Goal: Task Accomplishment & Management: Manage account settings

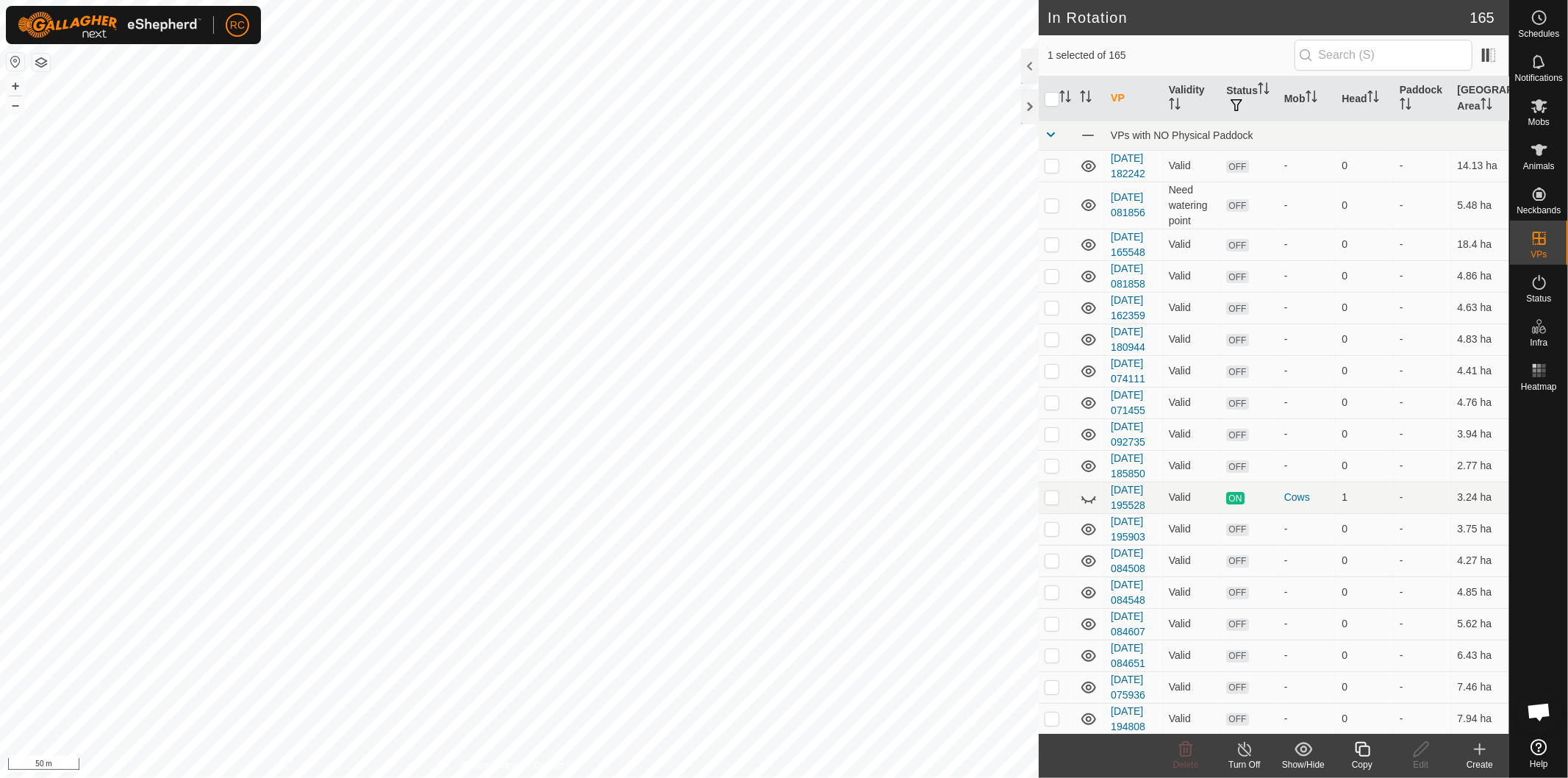
click at [1360, 754] on icon at bounding box center [1361, 749] width 15 height 15
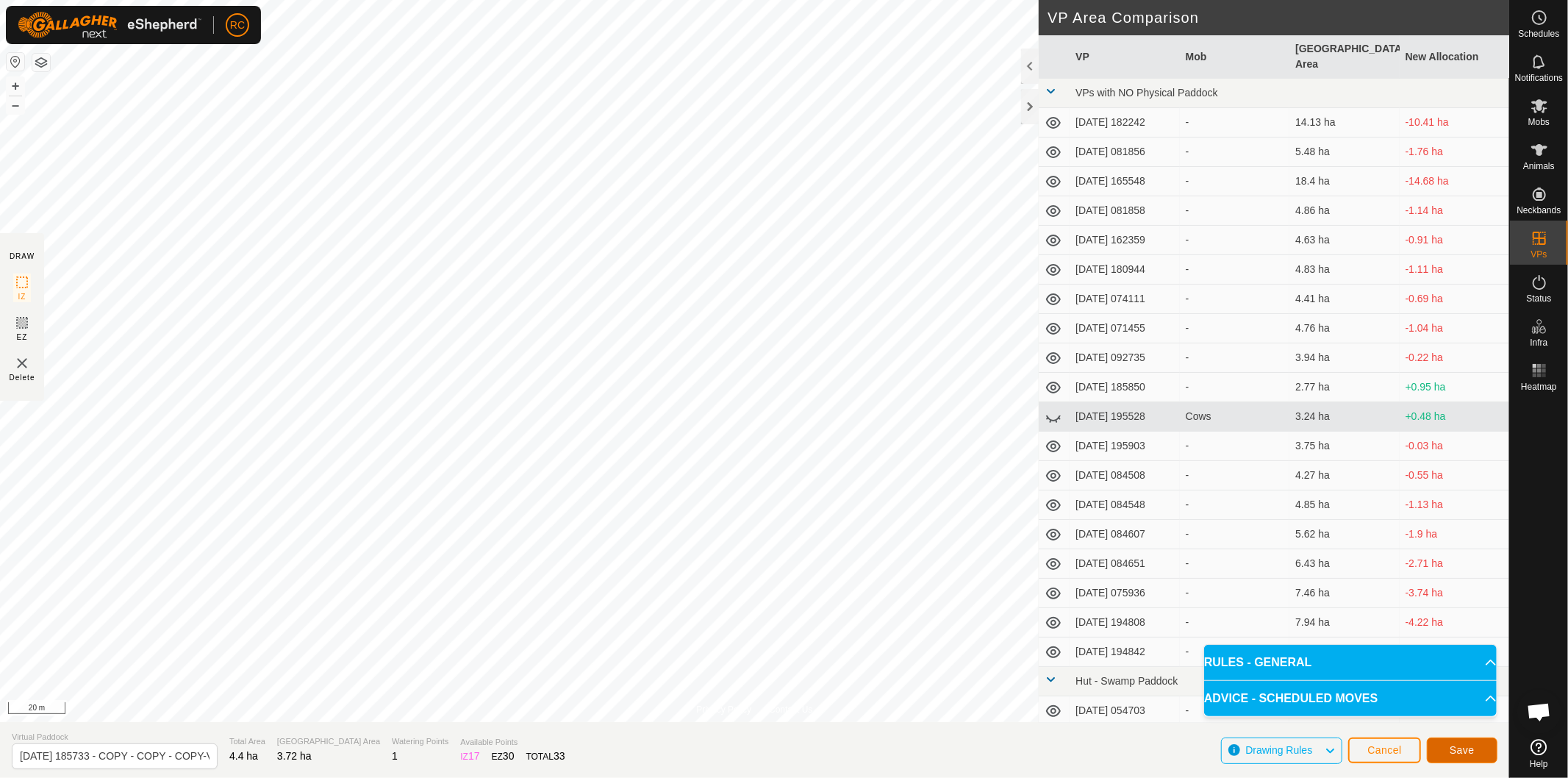
click at [1443, 749] on button "Save" at bounding box center [1463, 750] width 71 height 26
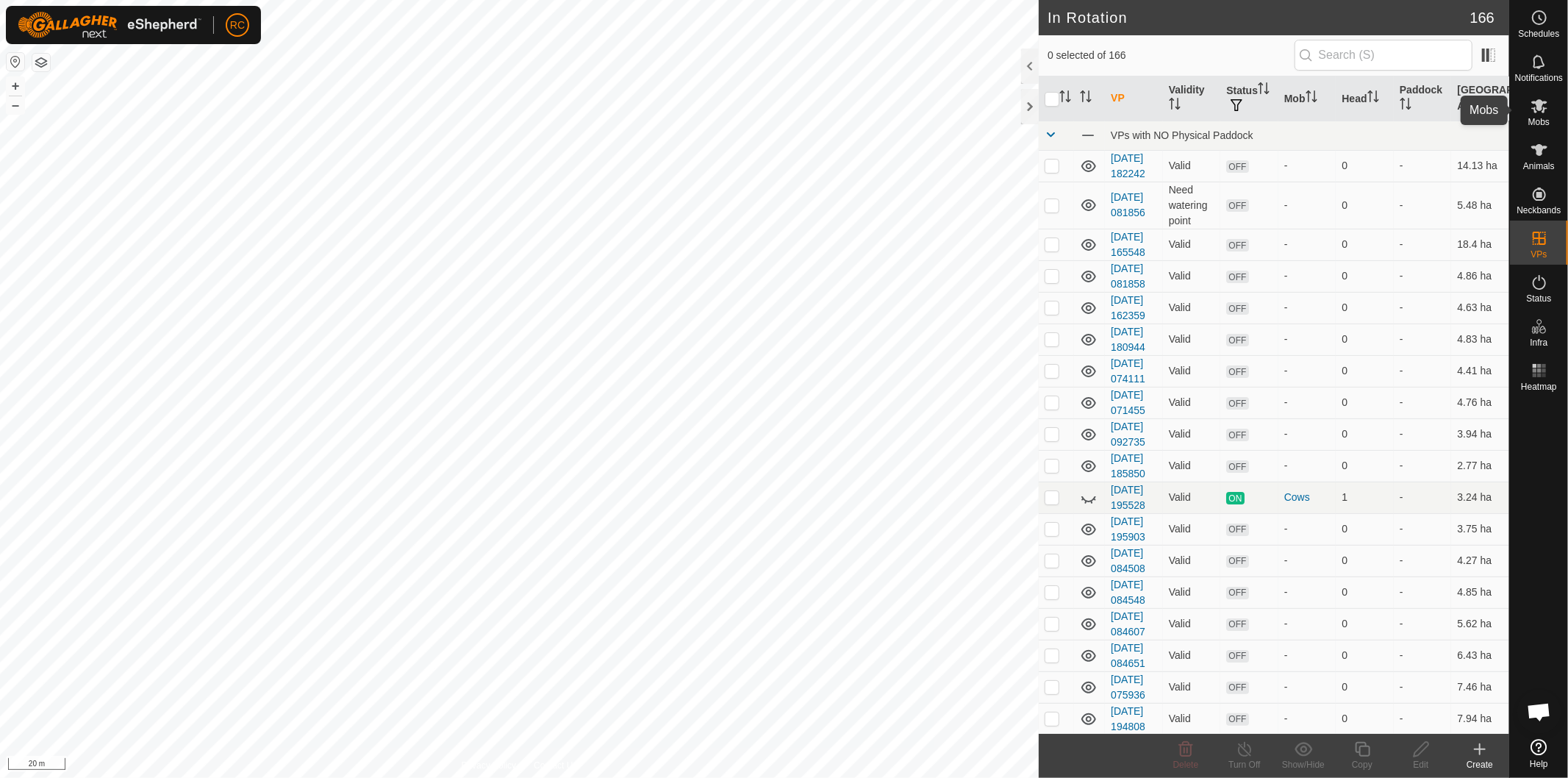
click at [1533, 111] on icon at bounding box center [1539, 105] width 17 height 17
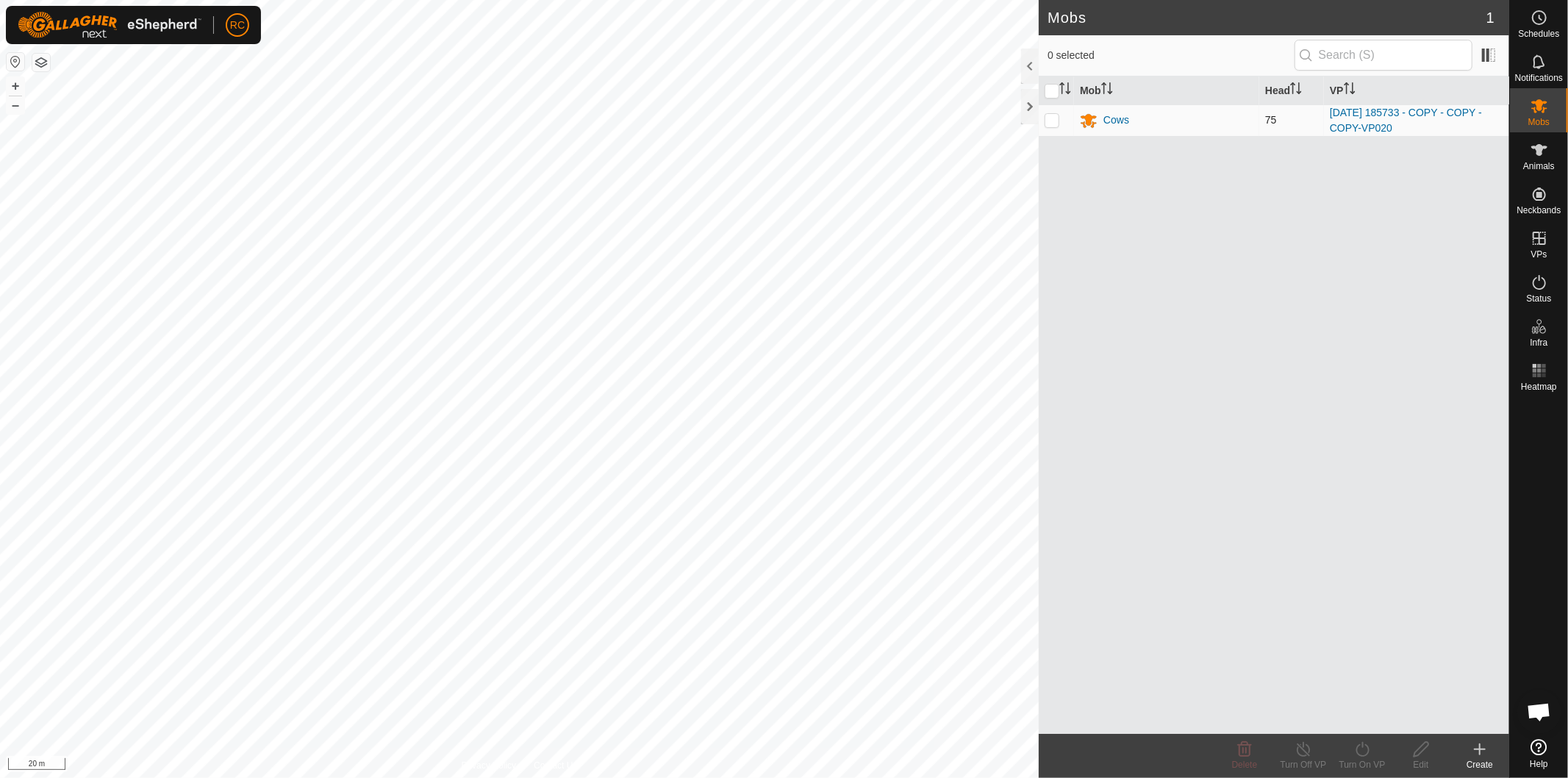
click at [1044, 133] on td at bounding box center [1056, 120] width 35 height 32
checkbox input "true"
click at [1363, 756] on icon at bounding box center [1361, 749] width 13 height 15
click at [1363, 688] on link "Later" at bounding box center [1406, 686] width 145 height 29
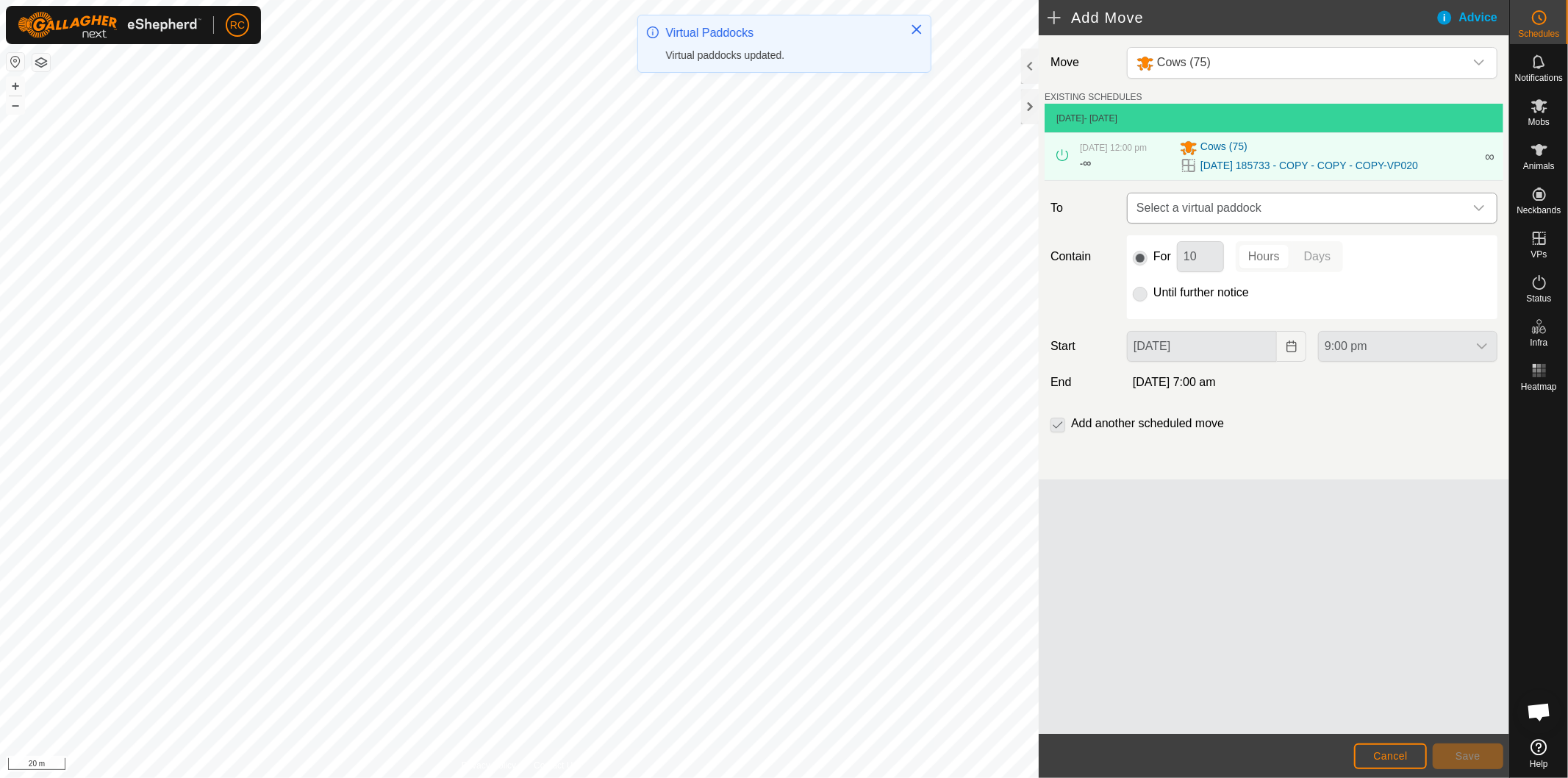
click at [1229, 204] on span "Select a virtual paddock" at bounding box center [1297, 208] width 334 height 29
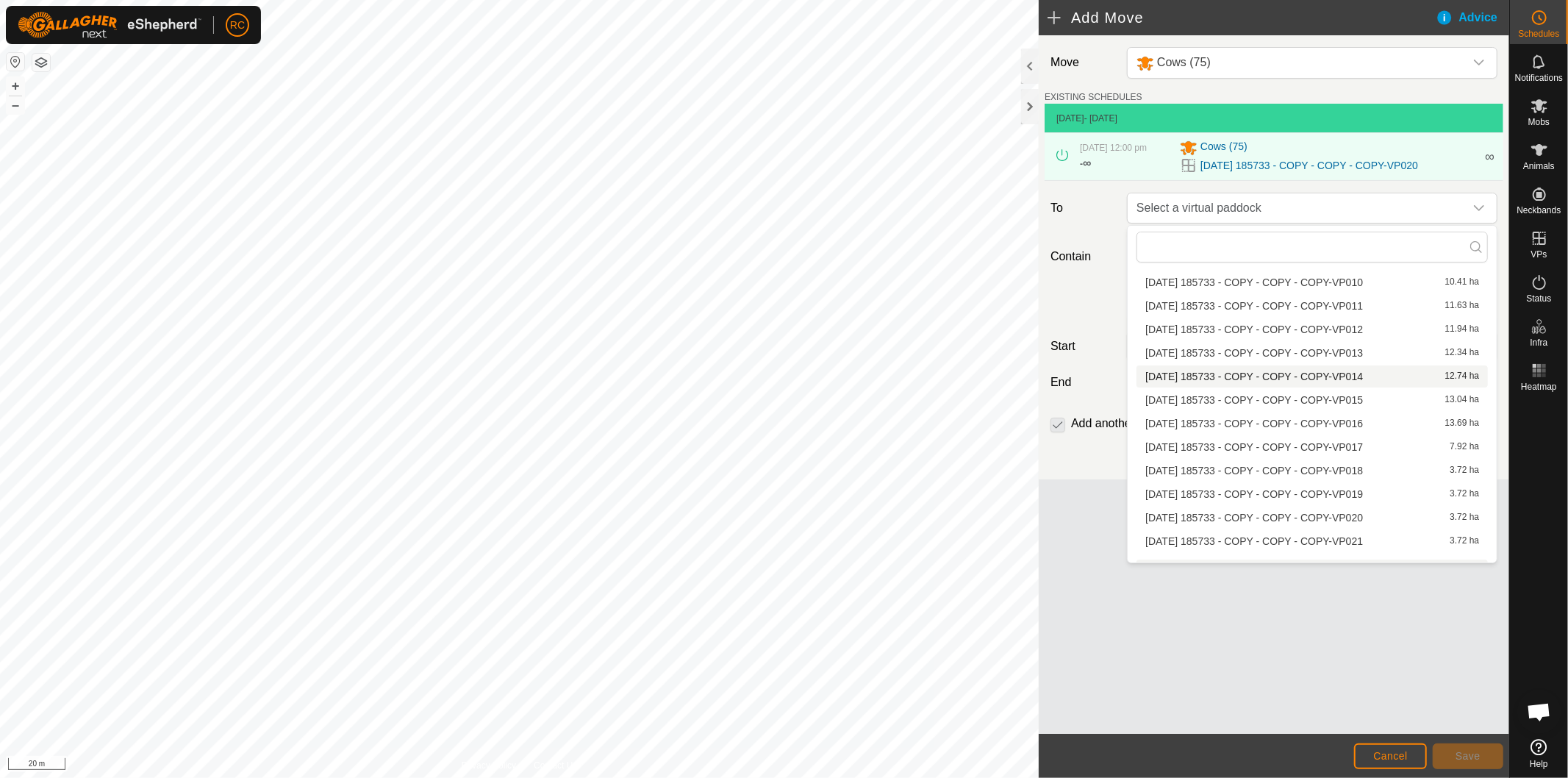
scroll to position [2940, 0]
click at [1243, 500] on li "[DATE] 185733 - COPY - COPY - COPY-VP021 3.72 ha" at bounding box center [1312, 509] width 351 height 22
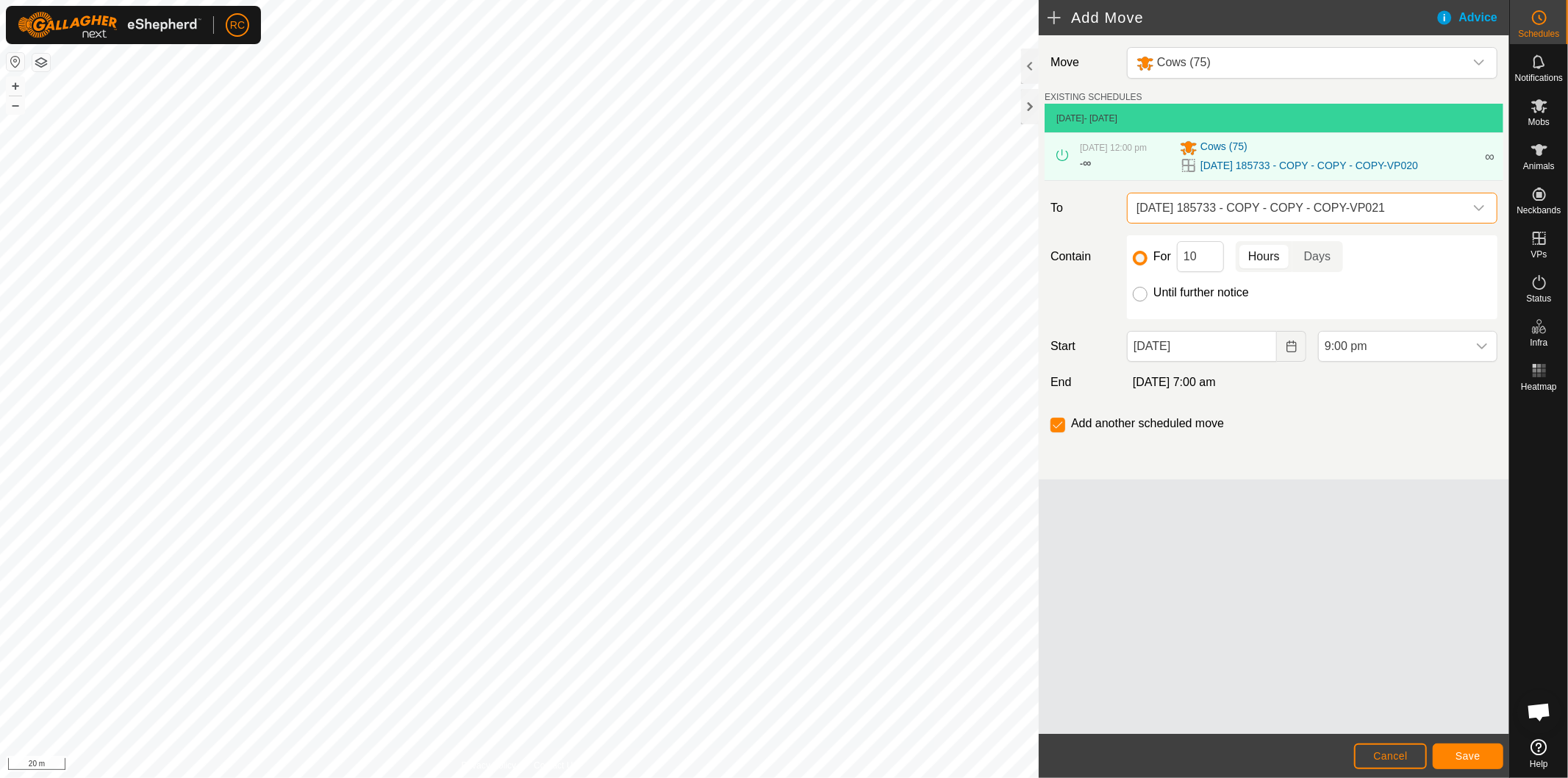
click at [1132, 297] on input "Until further notice" at bounding box center [1139, 294] width 15 height 15
radio input "true"
checkbox input "false"
click at [1215, 347] on input "[DATE]" at bounding box center [1201, 347] width 150 height 31
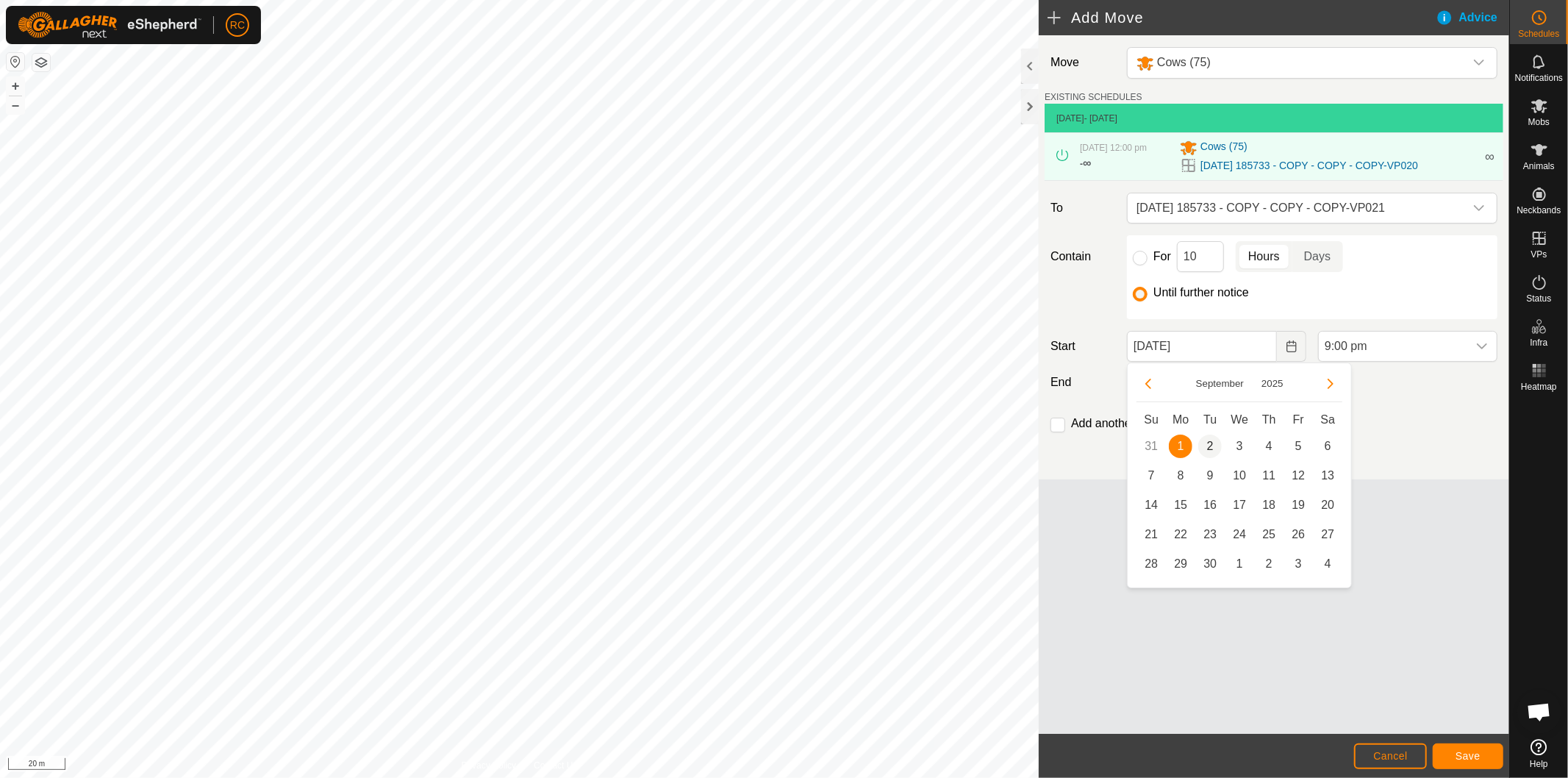
click at [1214, 442] on span "2" at bounding box center [1209, 446] width 23 height 23
type input "[DATE]"
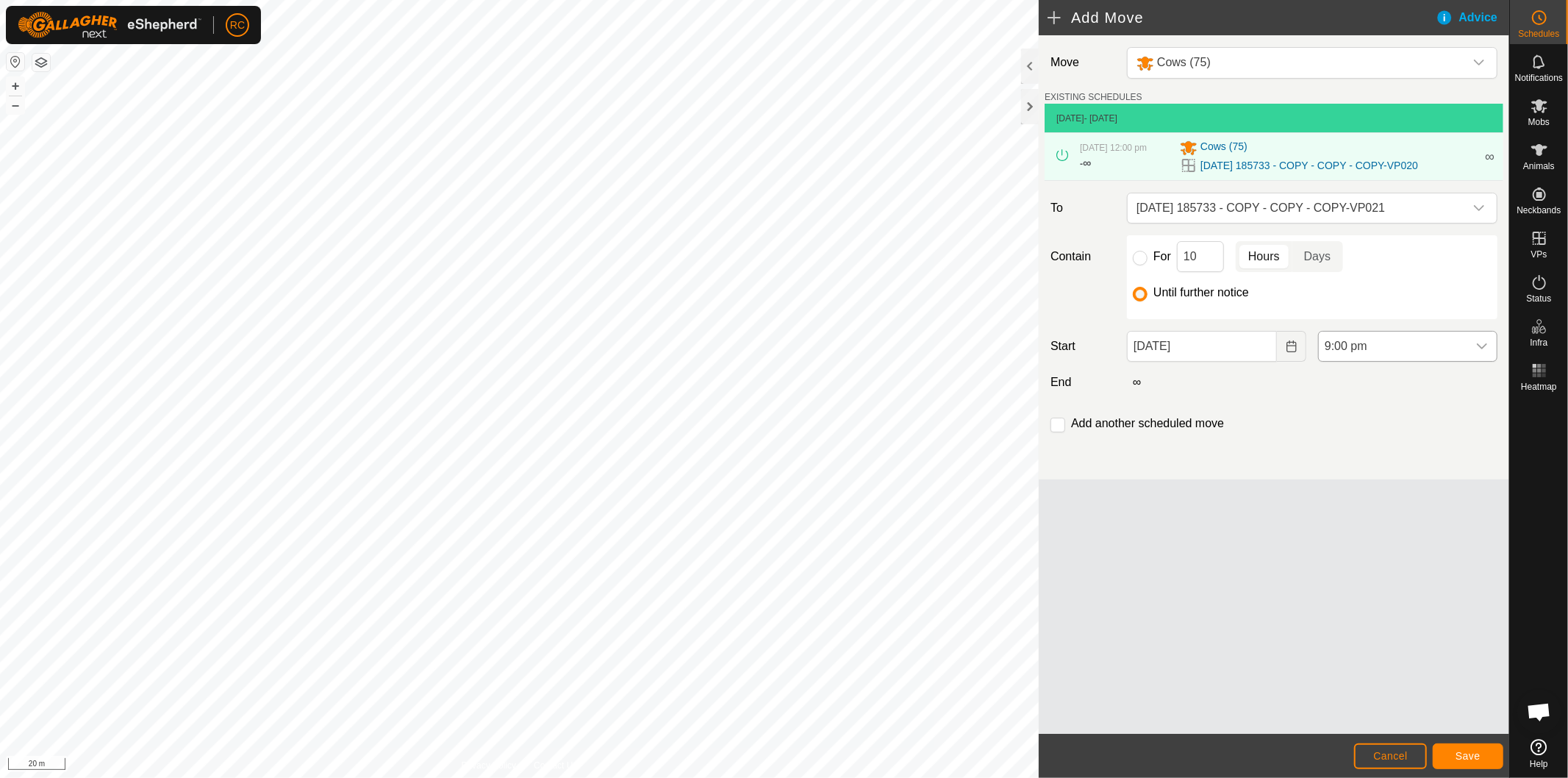
click at [1412, 351] on span "9:00 pm" at bounding box center [1393, 347] width 149 height 29
click at [1402, 385] on li "4:00 am" at bounding box center [1408, 381] width 178 height 29
click at [1414, 357] on span "4:00 am" at bounding box center [1393, 347] width 149 height 29
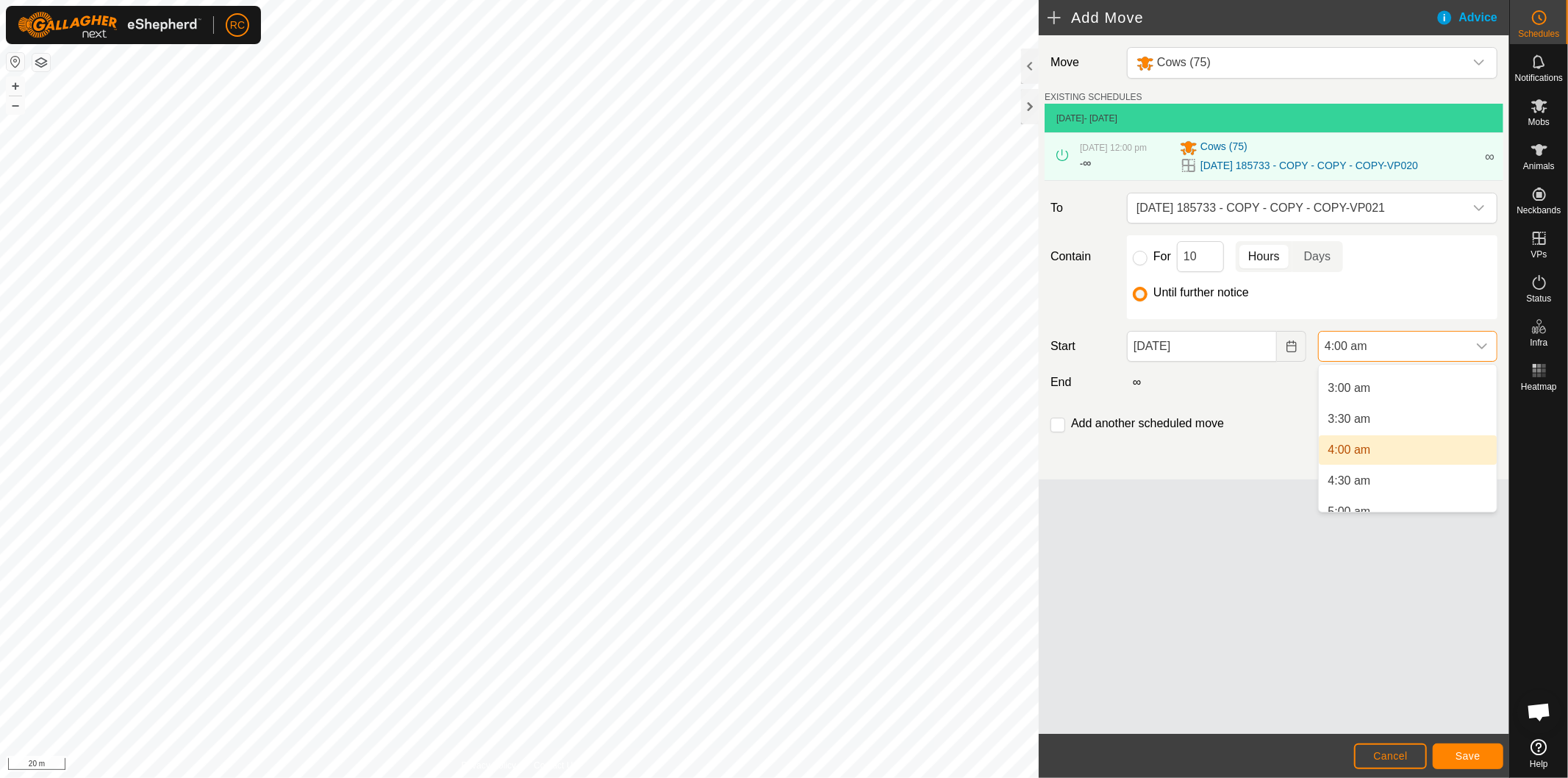
scroll to position [204, 0]
click at [1382, 475] on li "5:00 am" at bounding box center [1408, 484] width 178 height 29
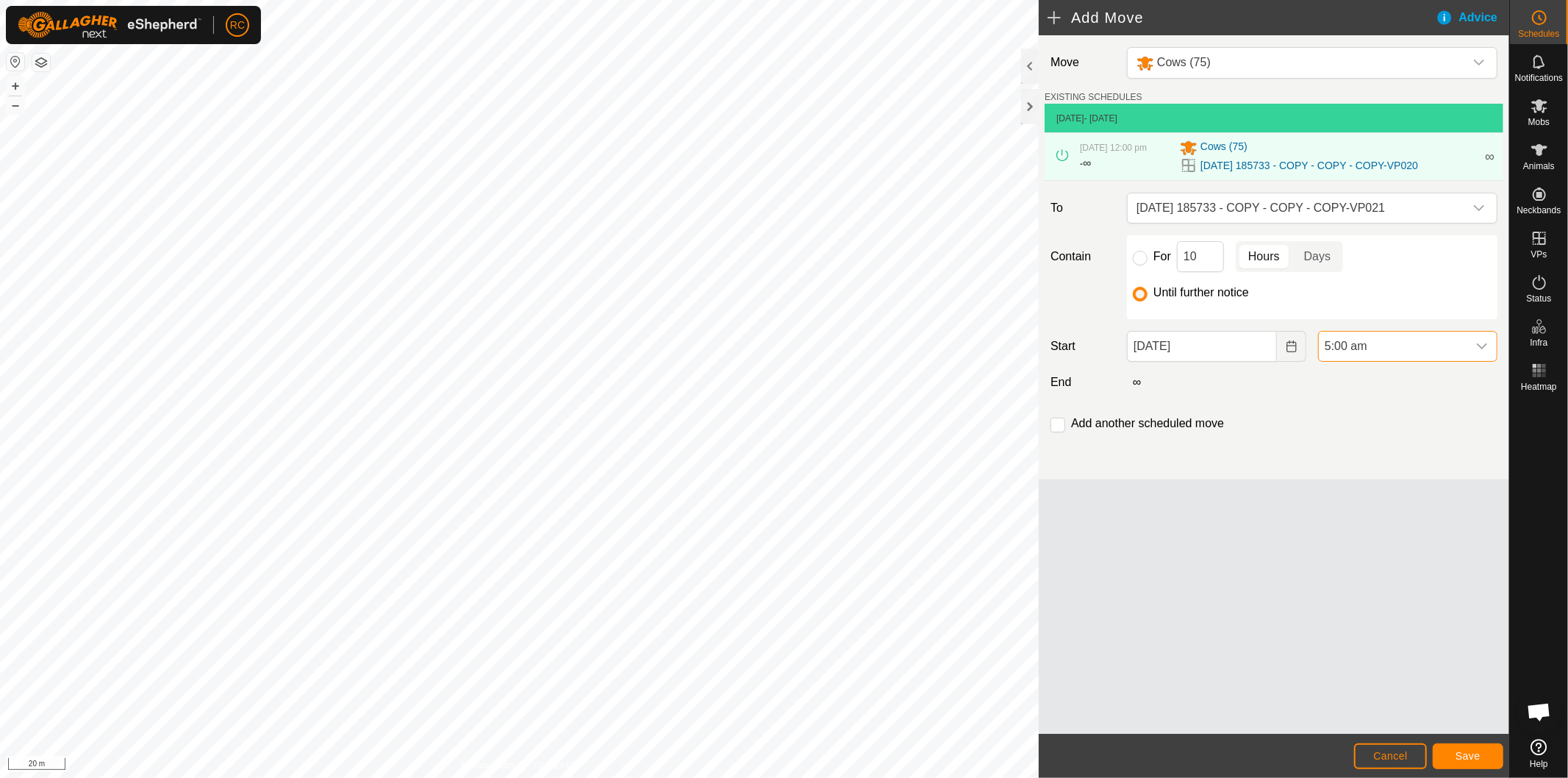
click at [1386, 356] on span "5:00 am" at bounding box center [1393, 347] width 149 height 29
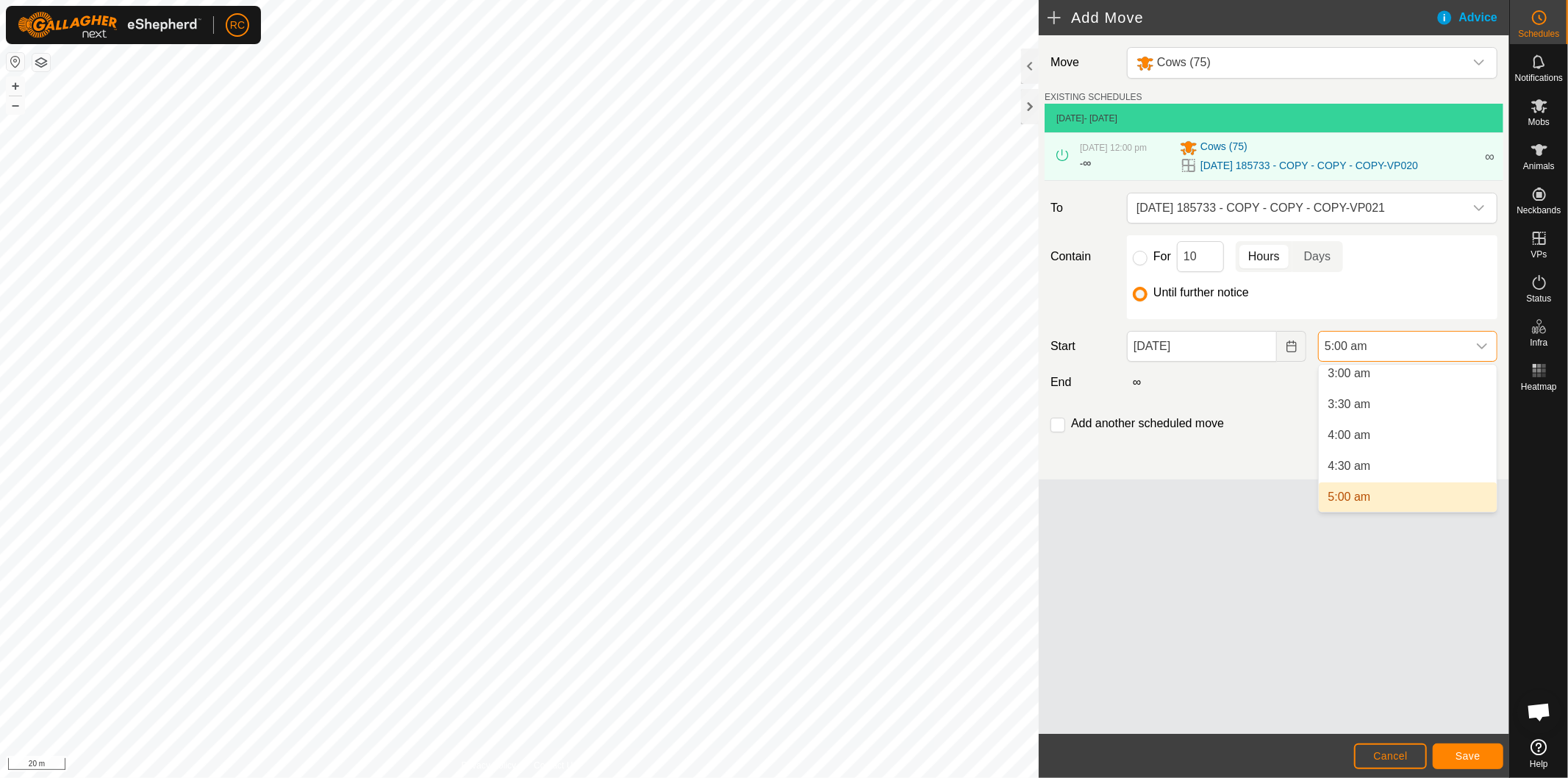
scroll to position [185, 0]
click at [1377, 431] on li "4:00 am" at bounding box center [1408, 441] width 178 height 29
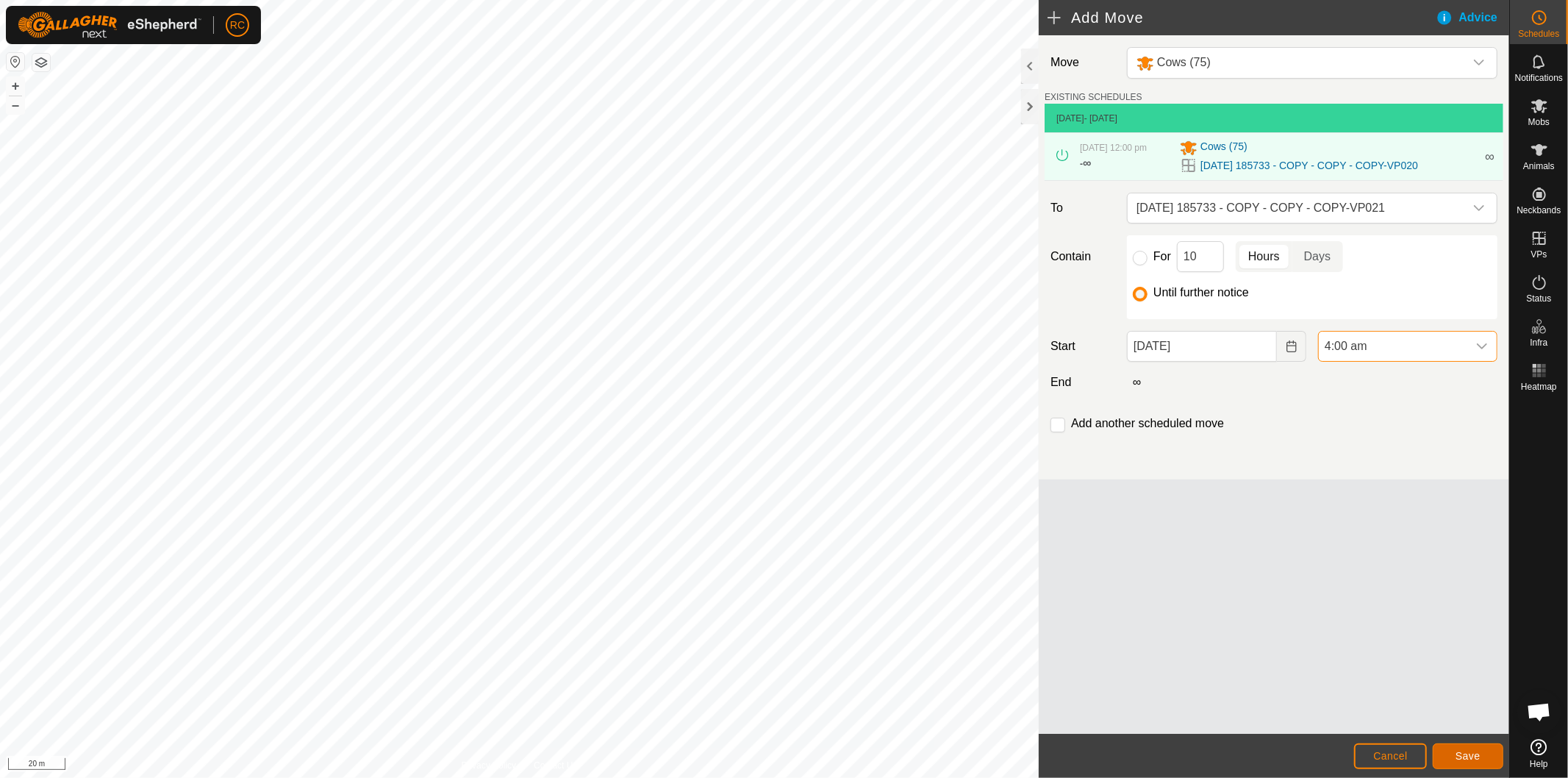
click at [1475, 761] on span "Save" at bounding box center [1468, 756] width 25 height 12
